Goal: Find specific page/section

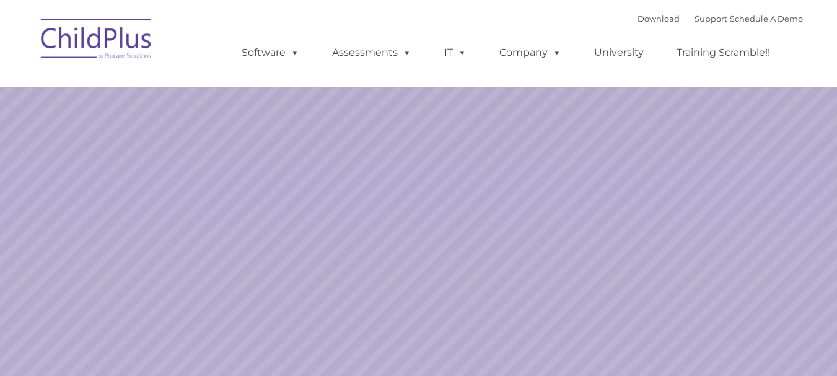
select select "MEDIUM"
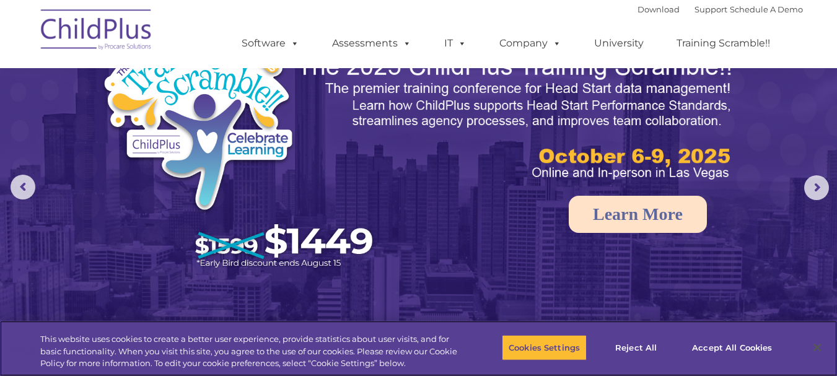
scroll to position [77, 0]
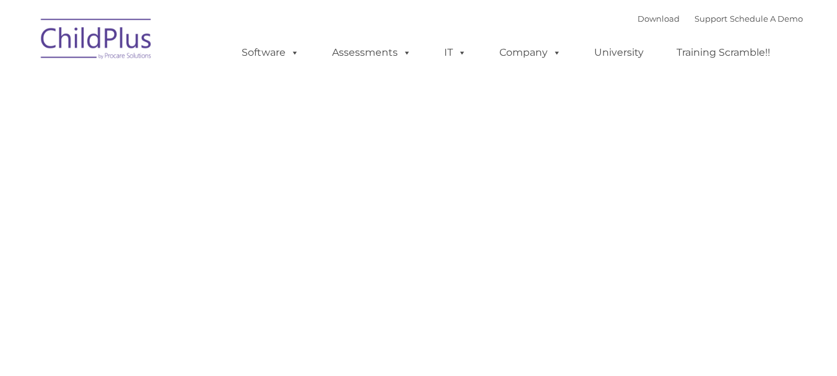
type input ""
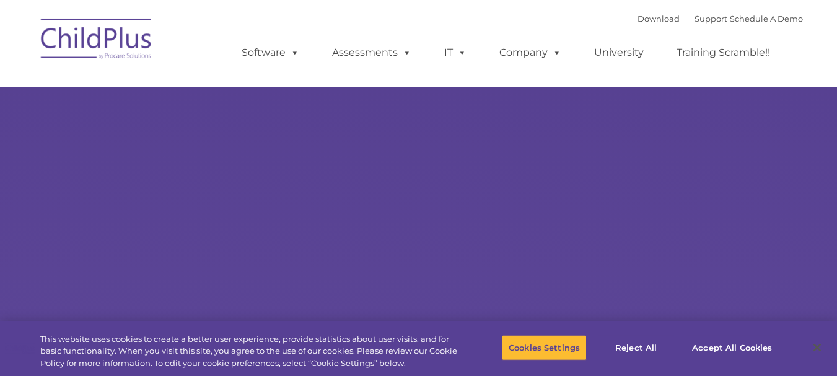
select select "MEDIUM"
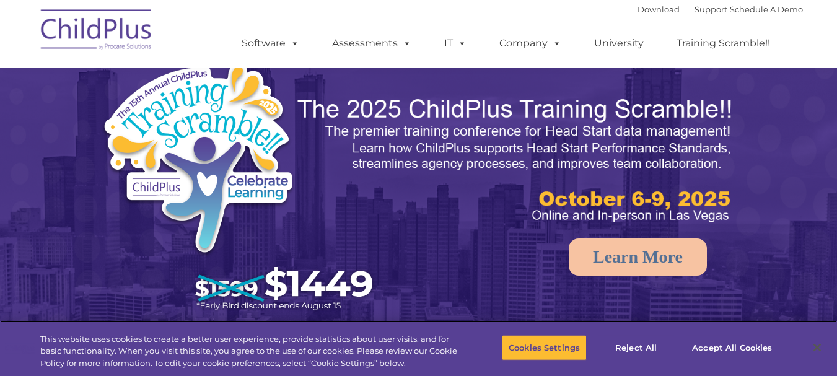
scroll to position [11, 0]
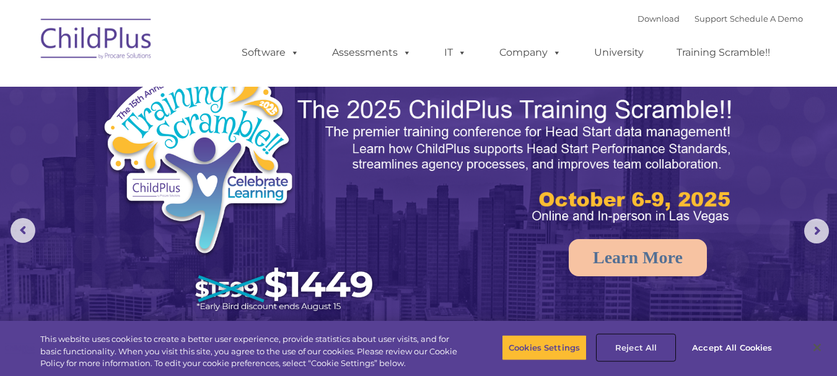
click at [636, 353] on button "Reject All" at bounding box center [635, 348] width 77 height 26
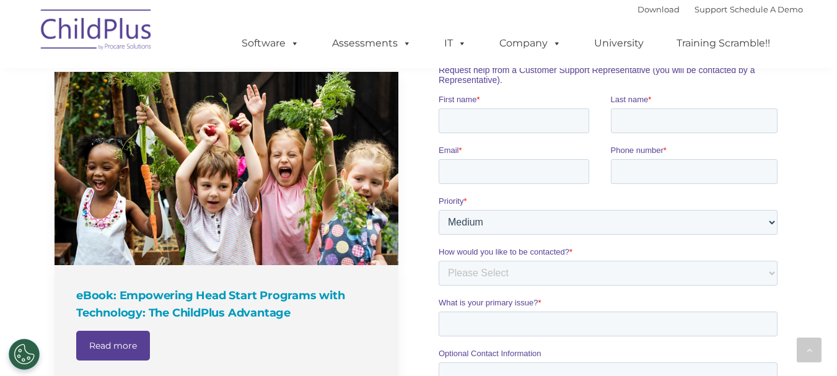
scroll to position [877, 0]
